Goal: Task Accomplishment & Management: Manage account settings

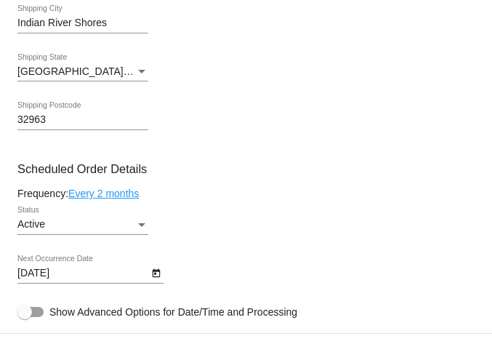
scroll to position [927, 0]
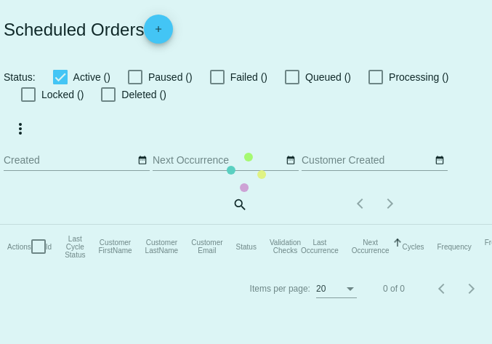
checkbox input "true"
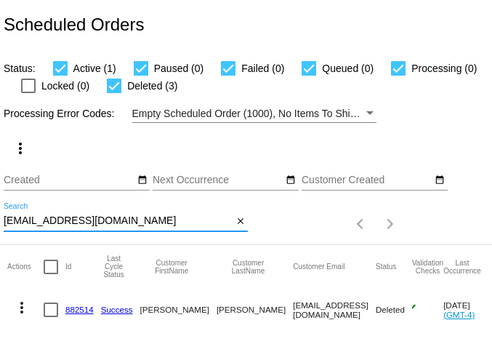
click at [78, 220] on input "[EMAIL_ADDRESS][DOMAIN_NAME]" at bounding box center [118, 221] width 229 height 12
